Goal: Task Accomplishment & Management: Use online tool/utility

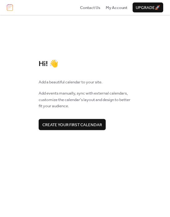
click at [76, 124] on span "Create your first calendar" at bounding box center [72, 124] width 60 height 6
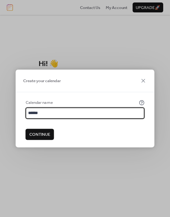
type input "******"
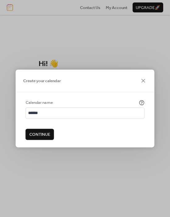
click at [39, 136] on span "Continue" at bounding box center [39, 134] width 21 height 6
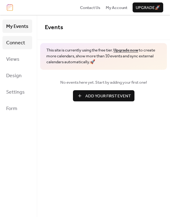
click at [19, 42] on span "Connect" at bounding box center [15, 43] width 19 height 10
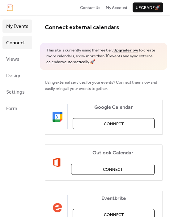
click at [20, 27] on span "My Events" at bounding box center [17, 27] width 22 height 10
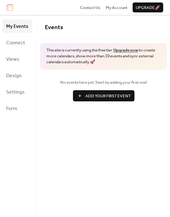
click at [135, 50] on link "Upgrade now" at bounding box center [126, 50] width 25 height 8
